Goal: Task Accomplishment & Management: Manage account settings

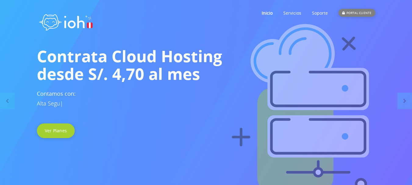
click at [354, 12] on div "PORTAL CLIENTE" at bounding box center [357, 13] width 37 height 8
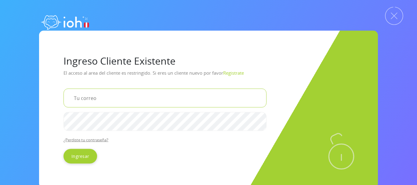
click at [100, 99] on input "email" at bounding box center [164, 98] width 203 height 19
type input "[EMAIL_ADDRESS][DOMAIN_NAME]"
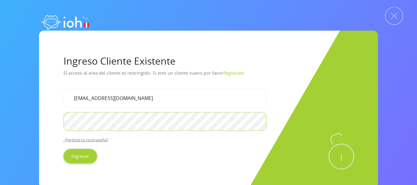
click at [63, 149] on input "Ingresar" at bounding box center [80, 156] width 34 height 15
